Goal: Task Accomplishment & Management: Complete application form

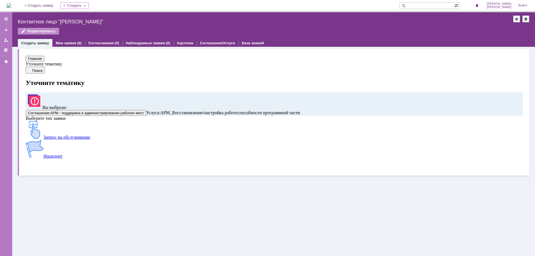
click at [43, 139] on img at bounding box center [35, 130] width 18 height 18
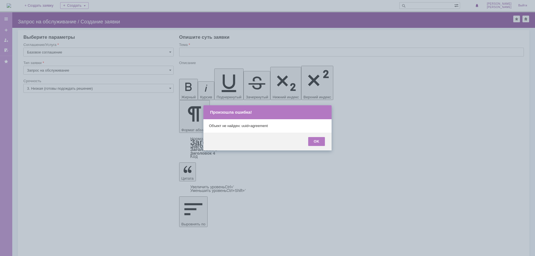
click at [317, 148] on div "OK" at bounding box center [267, 142] width 128 height 18
click at [316, 142] on div "OK" at bounding box center [316, 141] width 17 height 9
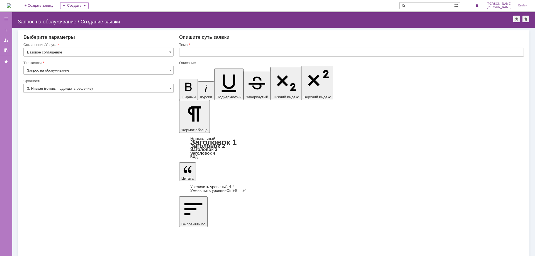
click at [51, 183] on div "Внимание! Выберите параметры Соглашение/Услуга Базовое соглашение Тип заявки За…" at bounding box center [273, 142] width 522 height 228
click at [37, 53] on input "Базовое соглашение" at bounding box center [98, 52] width 150 height 9
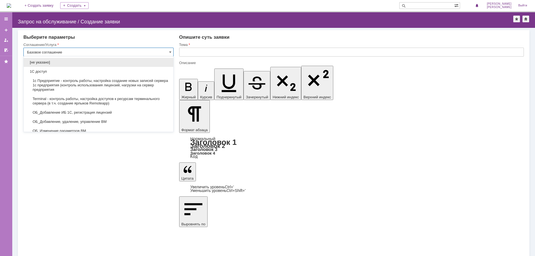
scroll to position [199, 0]
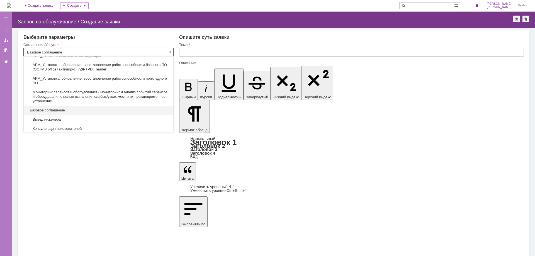
click at [106, 181] on div "Внимание! Выберите параметры Соглашение/Услуга Базовое соглашение Тип заявки За…" at bounding box center [273, 142] width 522 height 228
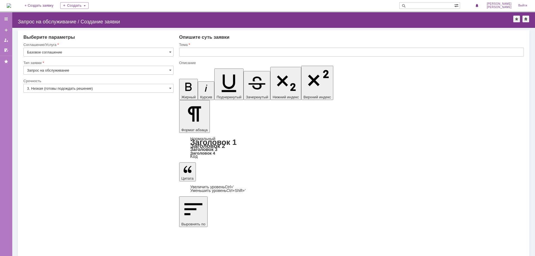
type input "Базовое соглашение"
click at [52, 7] on link "+ Создать заявку" at bounding box center [39, 5] width 36 height 11
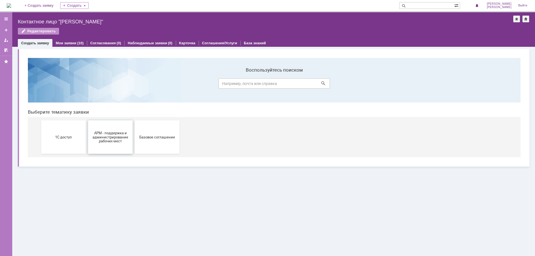
click at [106, 133] on span "АРМ - поддержка и администрирование рабочих мест" at bounding box center [110, 137] width 41 height 13
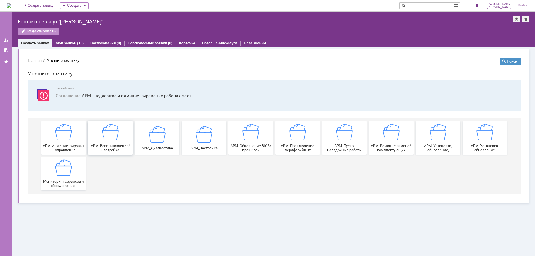
click at [106, 137] on img at bounding box center [110, 132] width 17 height 17
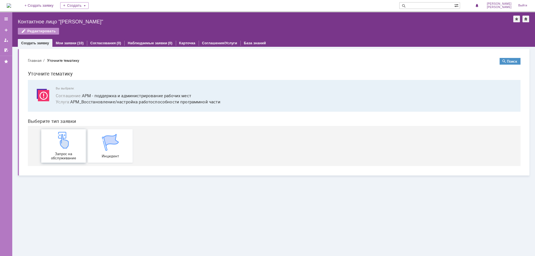
click at [58, 151] on div "Запрос на обслуживание" at bounding box center [63, 146] width 41 height 28
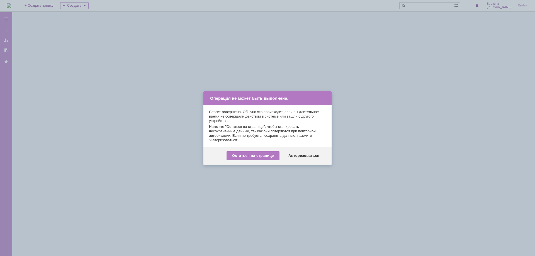
click at [485, 196] on div at bounding box center [267, 128] width 535 height 256
click at [172, 183] on div at bounding box center [267, 128] width 535 height 256
click at [248, 155] on div "Остаться на странице" at bounding box center [252, 155] width 53 height 9
